Goal: Task Accomplishment & Management: Manage account settings

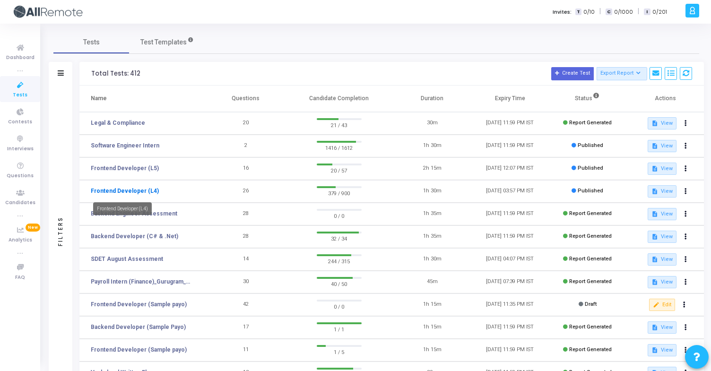
click at [144, 192] on link "Frontend Developer (L4)" at bounding box center [125, 191] width 68 height 9
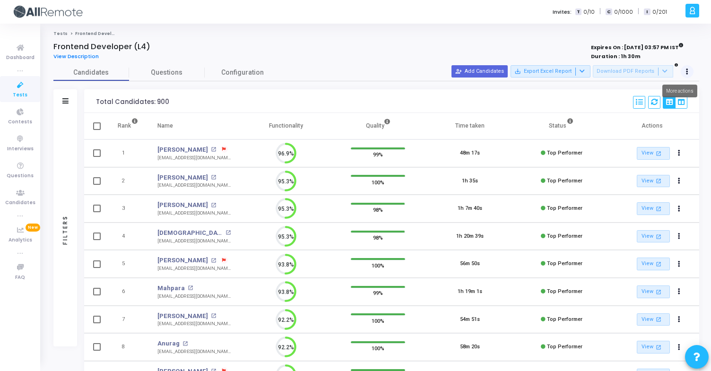
click at [690, 73] on button at bounding box center [687, 71] width 13 height 13
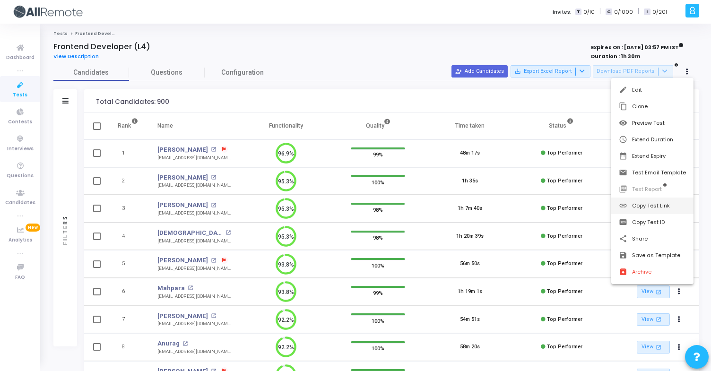
click at [661, 204] on button "link Copy Test Link" at bounding box center [652, 206] width 82 height 17
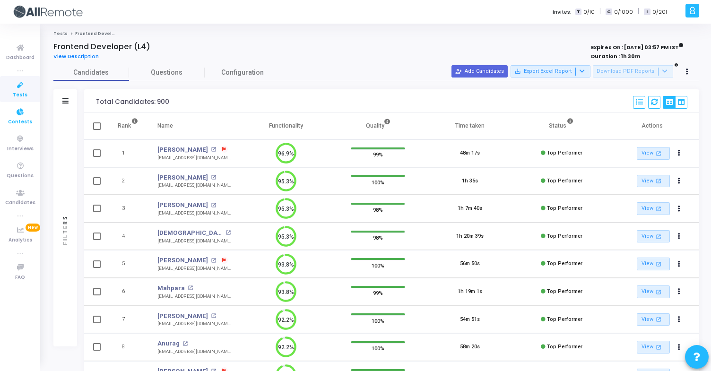
click at [32, 114] on link "Contests" at bounding box center [20, 116] width 40 height 26
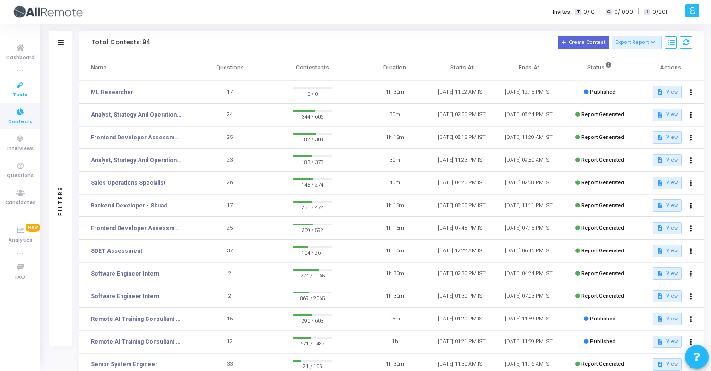
click at [31, 92] on link "Tests" at bounding box center [20, 89] width 40 height 26
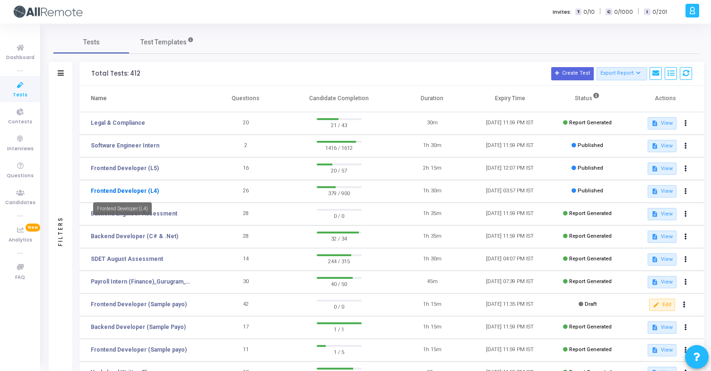
click at [150, 191] on link "Frontend Developer (L4)" at bounding box center [125, 191] width 68 height 9
click at [130, 168] on link "Frontend Developer (L5)" at bounding box center [125, 168] width 68 height 9
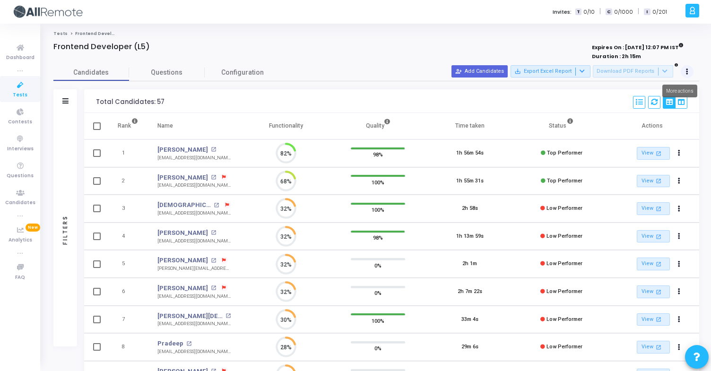
scroll to position [20, 24]
click at [688, 72] on icon at bounding box center [687, 71] width 2 height 5
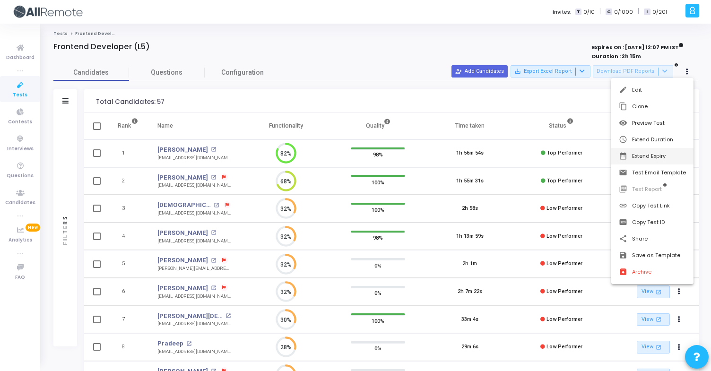
click at [672, 151] on button "date_range Extend Expiry" at bounding box center [652, 156] width 82 height 17
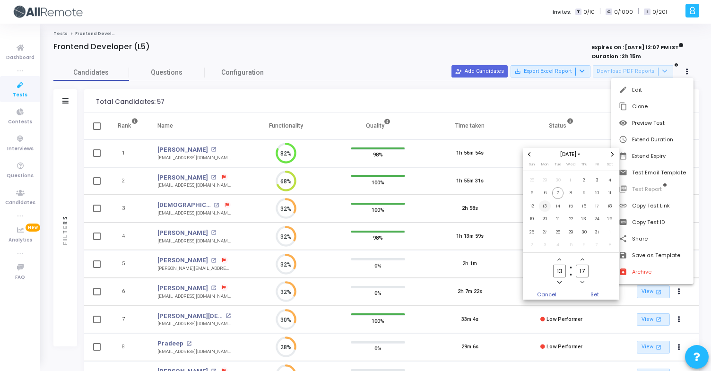
click at [546, 206] on span "13" at bounding box center [545, 206] width 12 height 12
click at [603, 290] on span "Set" at bounding box center [595, 294] width 48 height 10
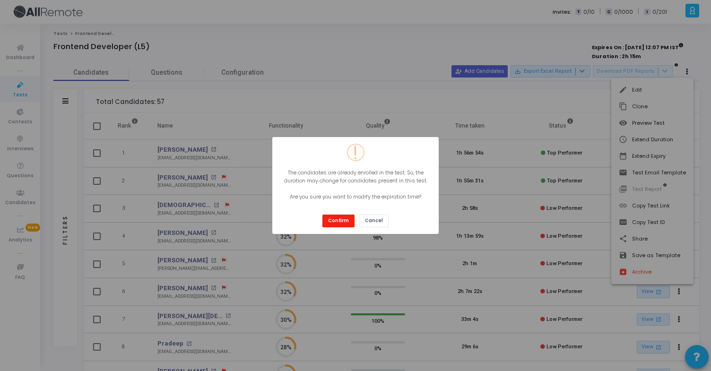
click at [346, 223] on button "Confirm" at bounding box center [338, 221] width 32 height 13
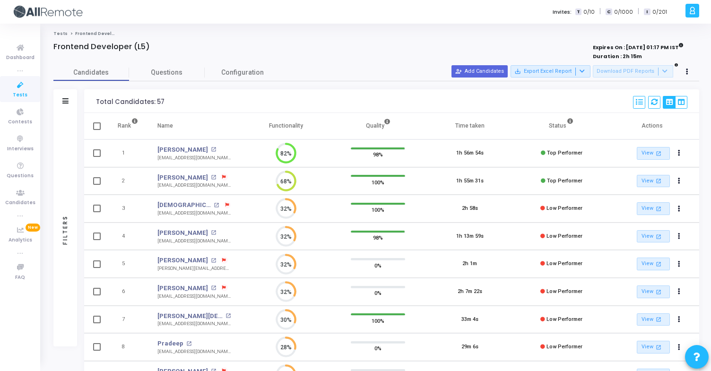
click at [681, 68] on div at bounding box center [687, 71] width 13 height 13
click at [689, 73] on button at bounding box center [687, 71] width 13 height 13
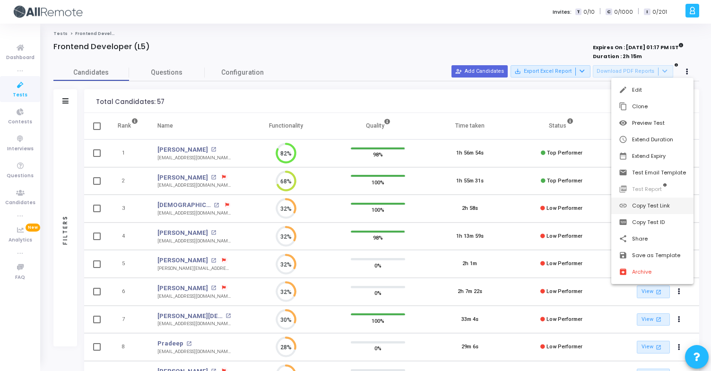
click at [669, 211] on button "link Copy Test Link" at bounding box center [652, 206] width 82 height 17
